Goal: Information Seeking & Learning: Check status

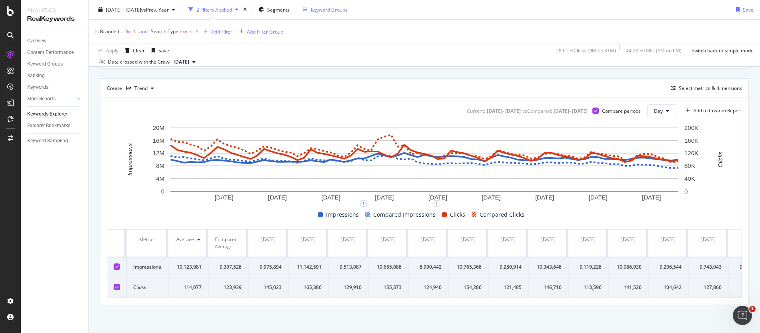
scroll to position [208, 0]
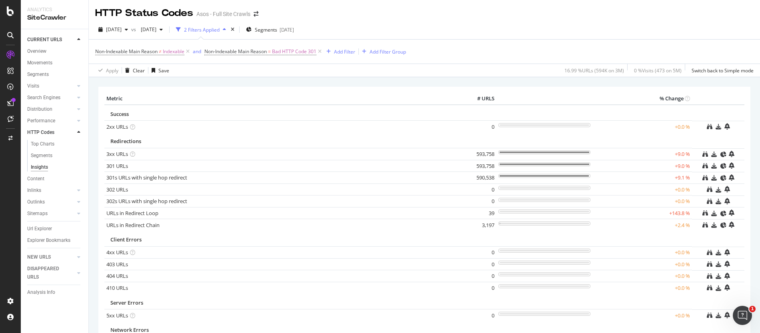
drag, startPoint x: 676, startPoint y: 156, endPoint x: 692, endPoint y: 155, distance: 16.4
click at [692, 155] on tr "3xx URLs 593,758 +9.0 %" at bounding box center [424, 154] width 640 height 12
click at [418, 138] on div "Redirections" at bounding box center [398, 142] width 576 height 8
drag, startPoint x: 676, startPoint y: 155, endPoint x: 674, endPoint y: 146, distance: 9.0
click at [714, 154] on tr "3xx URLs 593,758 +9.0 %" at bounding box center [424, 154] width 640 height 12
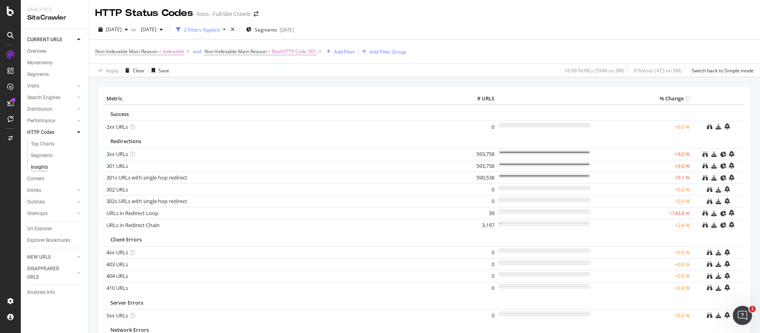
click at [612, 144] on div "Redirections" at bounding box center [398, 142] width 576 height 8
click at [116, 155] on link "3xx URLs" at bounding box center [117, 153] width 22 height 7
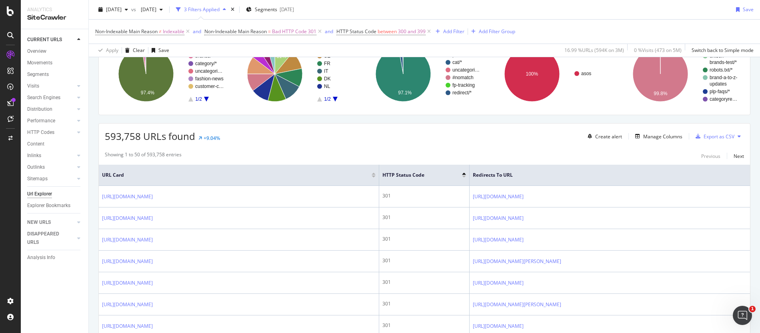
scroll to position [78, 0]
drag, startPoint x: 203, startPoint y: 136, endPoint x: 238, endPoint y: 138, distance: 34.8
click at [238, 138] on div "593,758 URLs found +9.04% Create alert Manage Columns Export as CSV" at bounding box center [424, 133] width 651 height 20
click at [228, 138] on div "593,758 URLs found +9.04% Create alert Manage Columns Export as CSV" at bounding box center [424, 133] width 651 height 20
drag, startPoint x: 147, startPoint y: 154, endPoint x: 197, endPoint y: 154, distance: 50.0
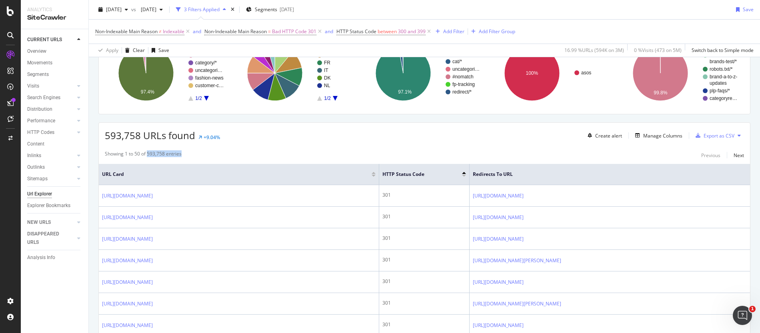
click at [194, 154] on div "Showing 1 to 50 of 593,758 entries Previous Next" at bounding box center [424, 155] width 651 height 10
click at [208, 155] on div "Showing 1 to 50 of 593,758 entries Previous Next" at bounding box center [424, 155] width 651 height 10
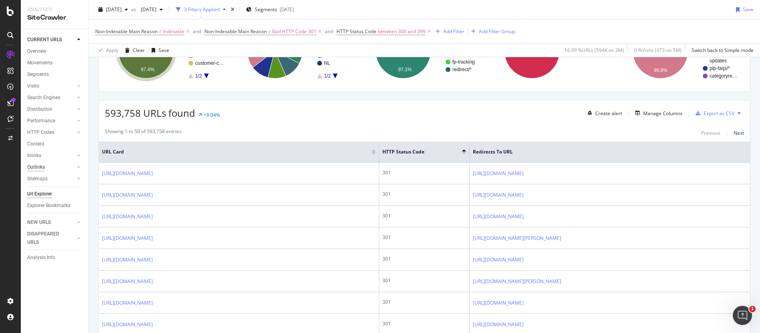
scroll to position [101, 0]
drag, startPoint x: 203, startPoint y: 114, endPoint x: 253, endPoint y: 116, distance: 50.1
click at [230, 116] on div "593,758 URLs found +9.04% Create alert Manage Columns Export as CSV" at bounding box center [424, 109] width 651 height 20
click at [265, 116] on div "593,758 URLs found +9.04% Create alert Manage Columns Export as CSV" at bounding box center [424, 109] width 651 height 20
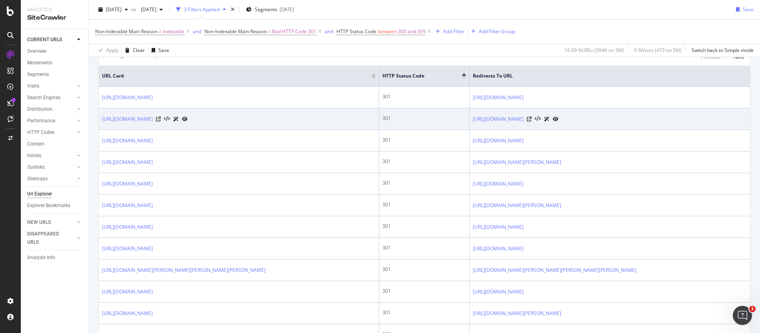
scroll to position [171, 0]
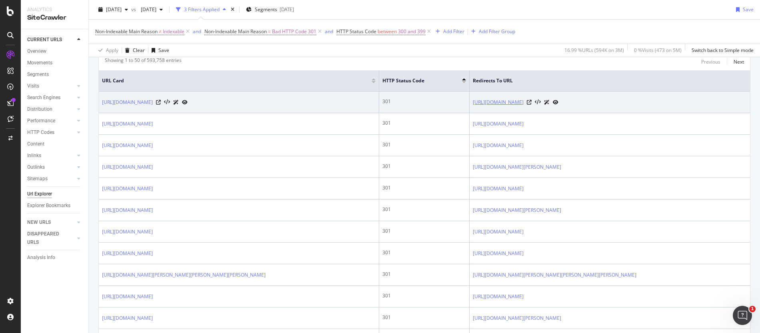
click at [524, 101] on link "https://www.asos.com/fr/asos-design/asos-design-fifi-mules-plates-effet-tresse-…" at bounding box center [498, 102] width 51 height 8
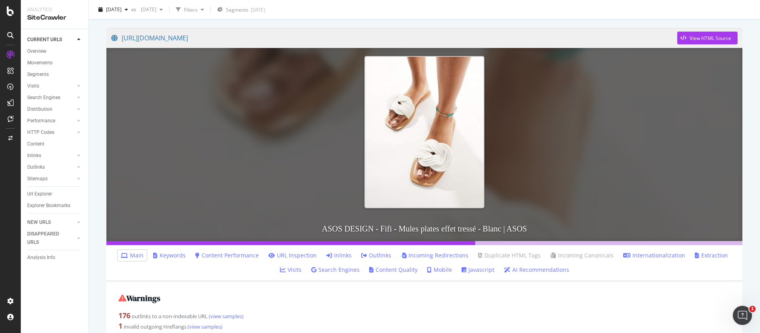
scroll to position [56, 0]
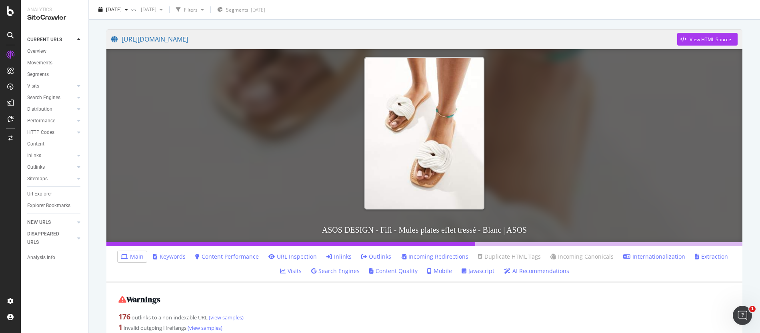
click at [276, 257] on link "URL Inspection" at bounding box center [292, 257] width 48 height 8
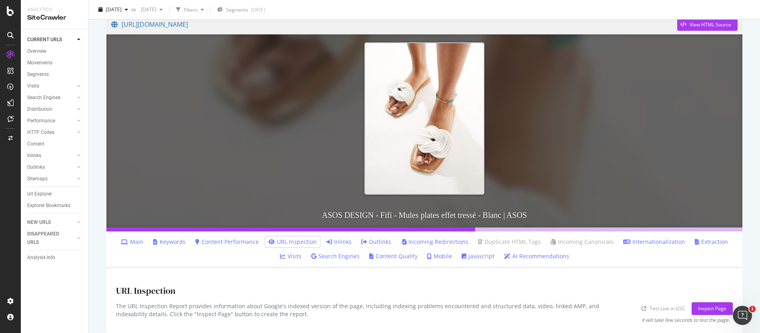
scroll to position [79, 0]
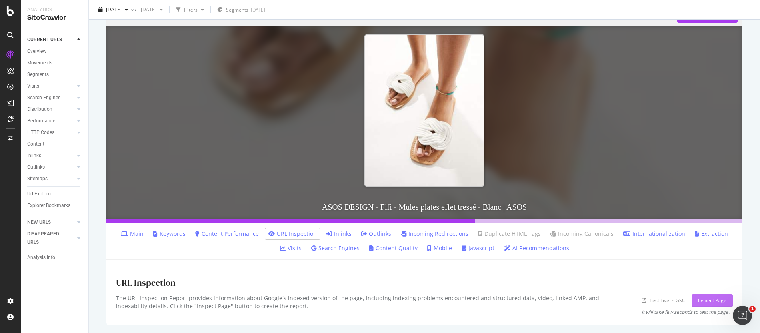
click at [699, 298] on div "Inspect Page" at bounding box center [712, 300] width 28 height 7
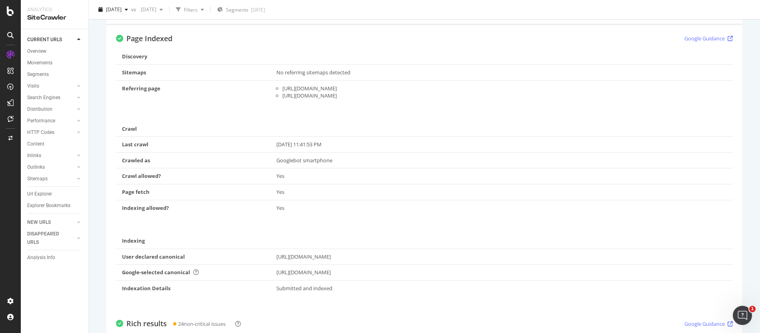
scroll to position [378, 0]
click at [317, 92] on div "https://www.asos.com/fr/asos-design/asos-design-combinaison-a-decoupe-avec-manc…" at bounding box center [504, 92] width 445 height 8
copy div "https://www.asos.com/fr/asos-design/asos-design-combinaison-a-decoupe-avec-manc…"
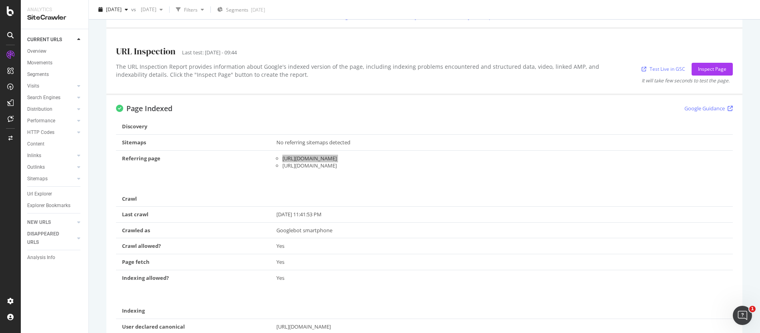
scroll to position [297, 0]
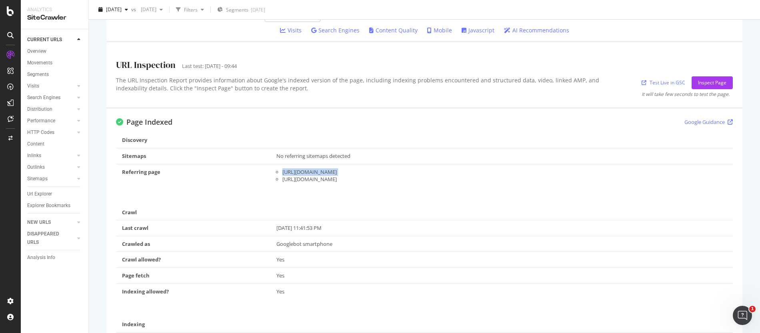
drag, startPoint x: 377, startPoint y: 181, endPoint x: 409, endPoint y: 178, distance: 31.7
click at [409, 178] on div "https://www.asos.com/fr/mamalicious/mamalicious-jupe-de-grossesse-mi-longue-pli…" at bounding box center [504, 180] width 445 height 8
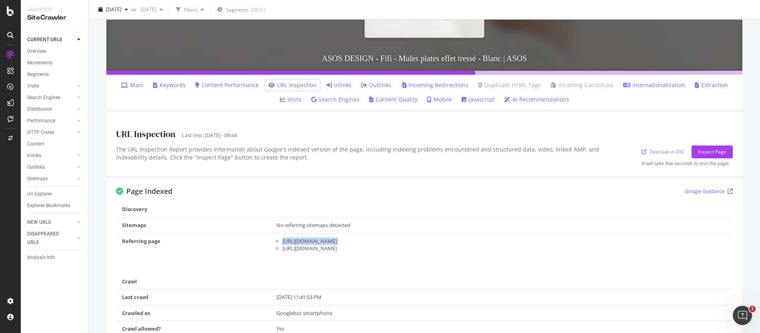
scroll to position [228, 0]
drag, startPoint x: 333, startPoint y: 240, endPoint x: 435, endPoint y: 239, distance: 101.6
click at [435, 239] on div "https://www.asos.com/fr/asos-design/asos-design-combinaison-a-decoupe-avec-manc…" at bounding box center [504, 241] width 445 height 8
click at [464, 242] on div "https://www.asos.com/fr/asos-design/asos-design-combinaison-a-decoupe-avec-manc…" at bounding box center [504, 241] width 445 height 8
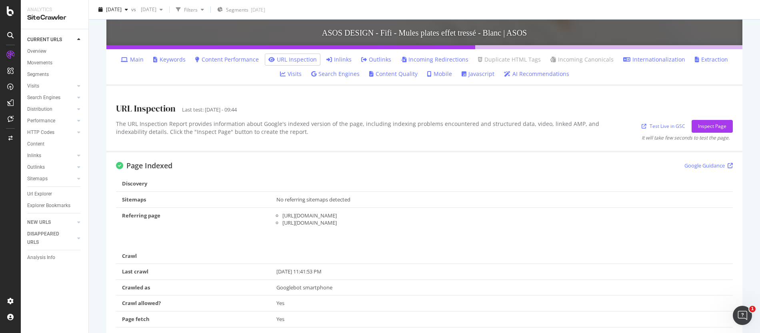
scroll to position [256, 0]
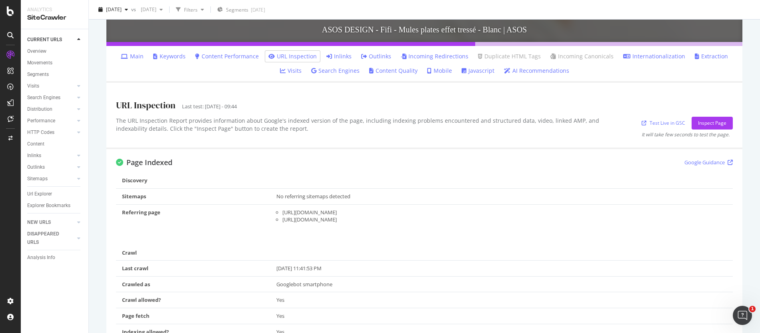
click at [350, 212] on div "https://www.asos.com/fr/asos-design/asos-design-combinaison-a-decoupe-avec-manc…" at bounding box center [504, 213] width 445 height 8
click at [353, 221] on div "https://www.asos.com/fr/mamalicious/mamalicious-jupe-de-grossesse-mi-longue-pli…" at bounding box center [504, 220] width 445 height 8
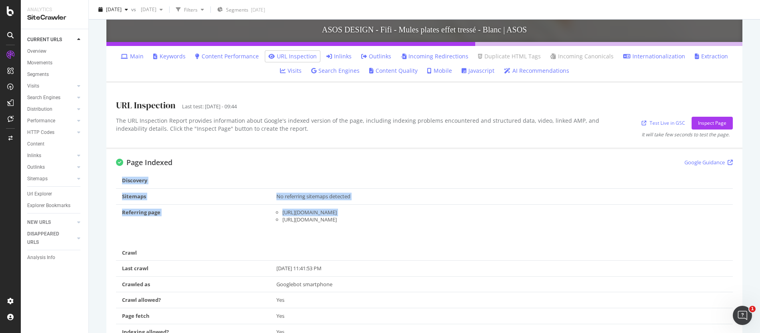
click at [353, 221] on div "https://www.asos.com/fr/mamalicious/mamalicious-jupe-de-grossesse-mi-longue-pli…" at bounding box center [504, 220] width 445 height 8
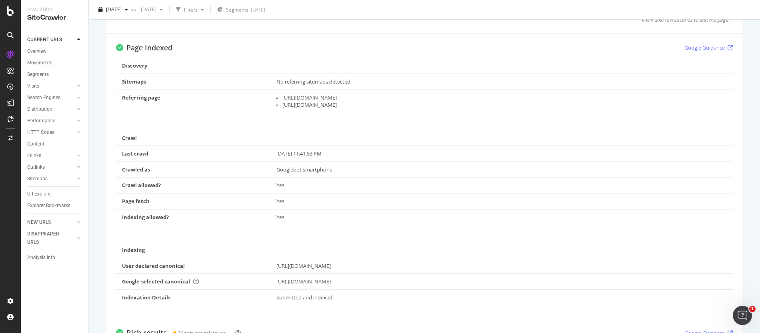
scroll to position [371, 0]
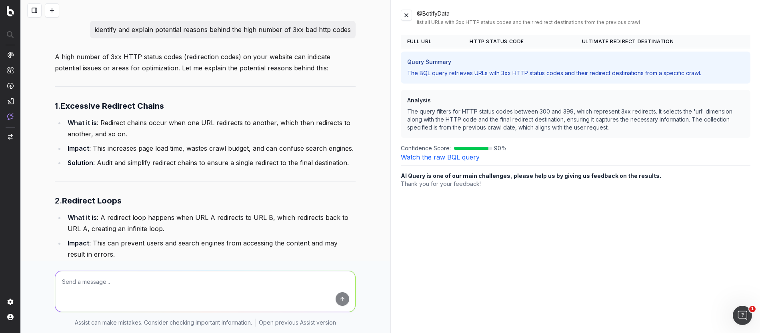
scroll to position [1143, 0]
